Goal: Navigation & Orientation: Find specific page/section

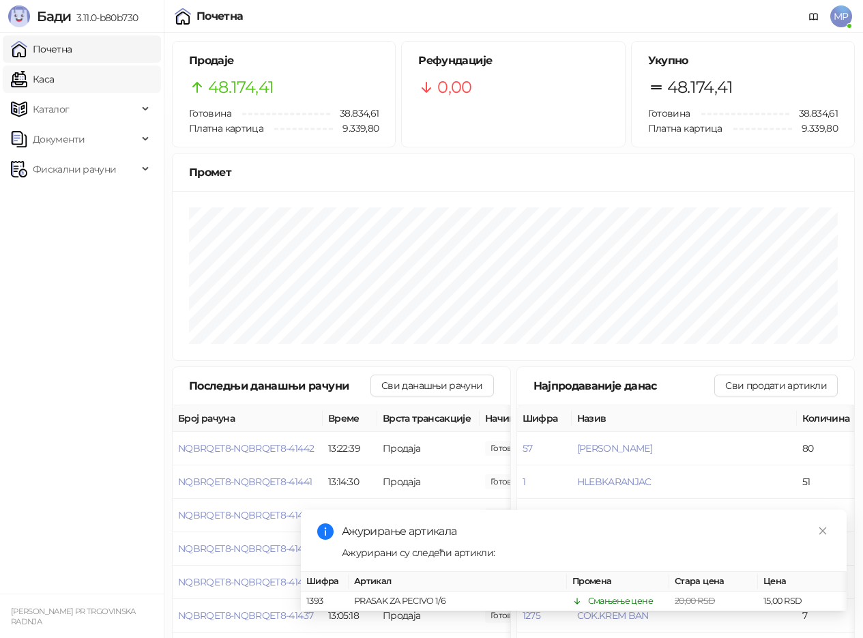
click at [54, 71] on link "Каса" at bounding box center [32, 79] width 43 height 27
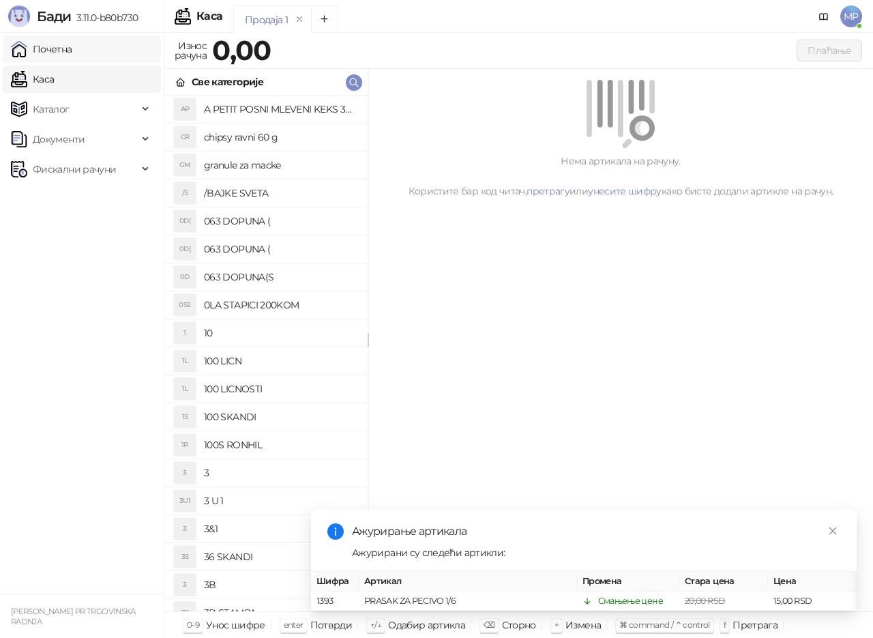
click at [36, 49] on link "Почетна" at bounding box center [41, 48] width 61 height 27
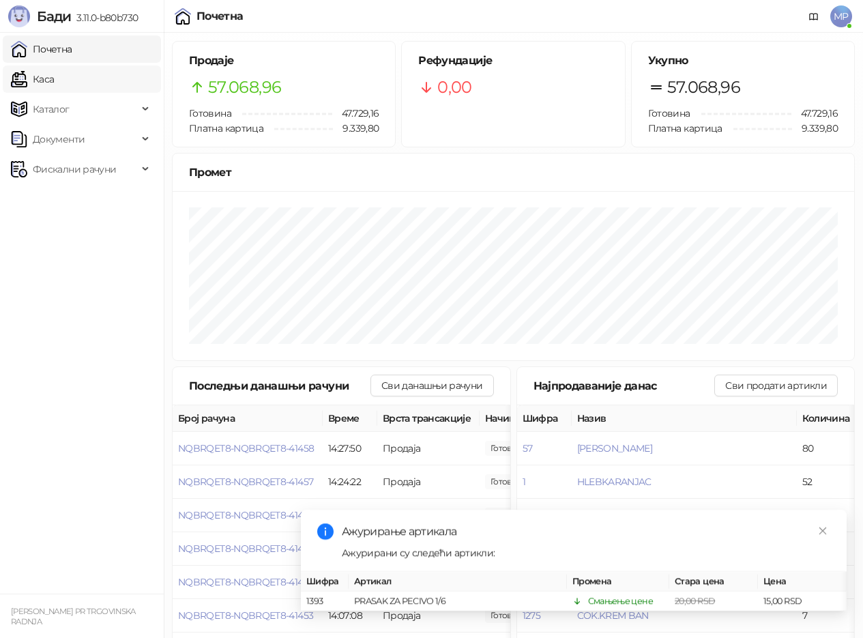
click at [54, 74] on link "Каса" at bounding box center [32, 79] width 43 height 27
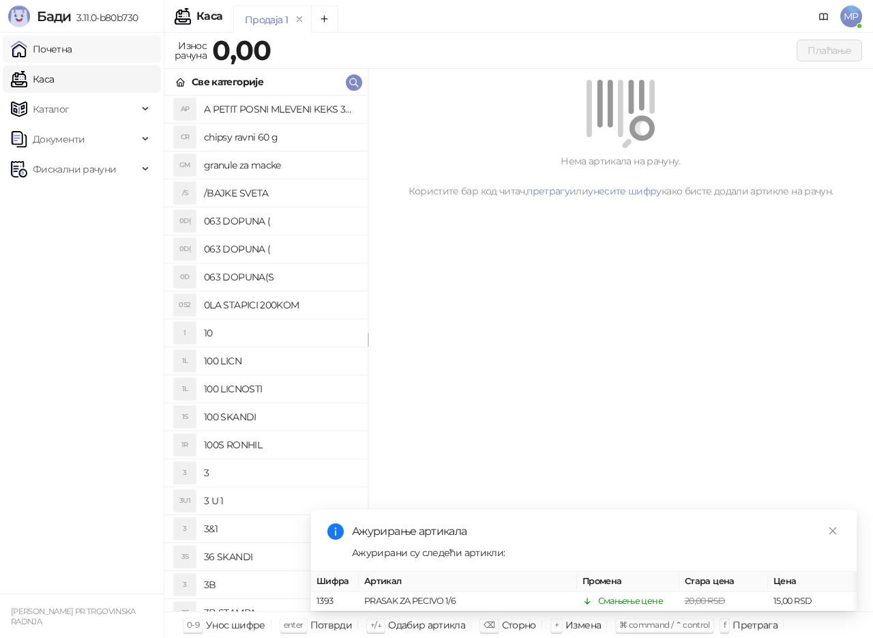
click at [72, 44] on link "Почетна" at bounding box center [41, 48] width 61 height 27
